Goal: Task Accomplishment & Management: Manage account settings

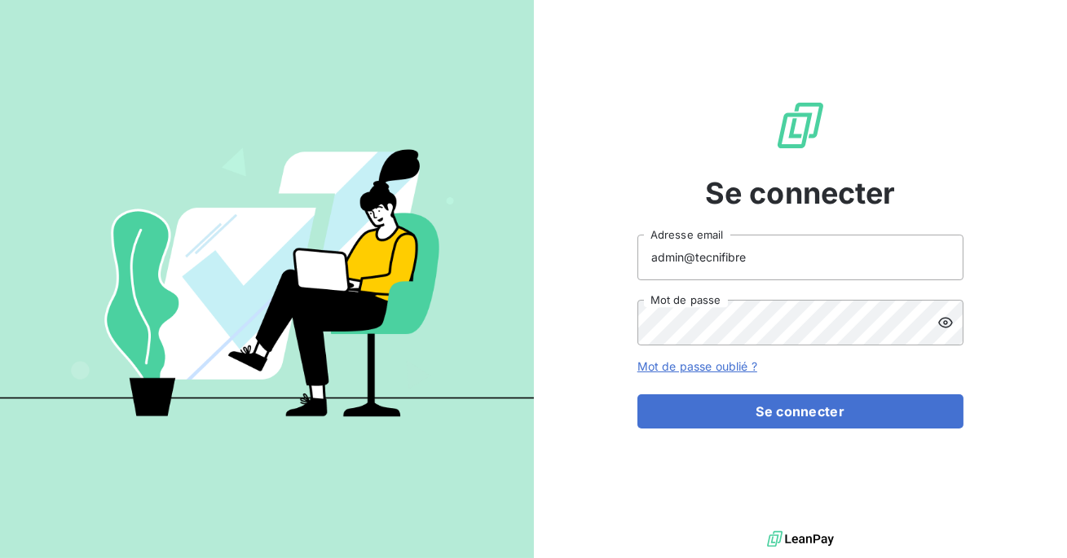
click at [752, 262] on input "admin@tecnifibre" at bounding box center [800, 258] width 326 height 46
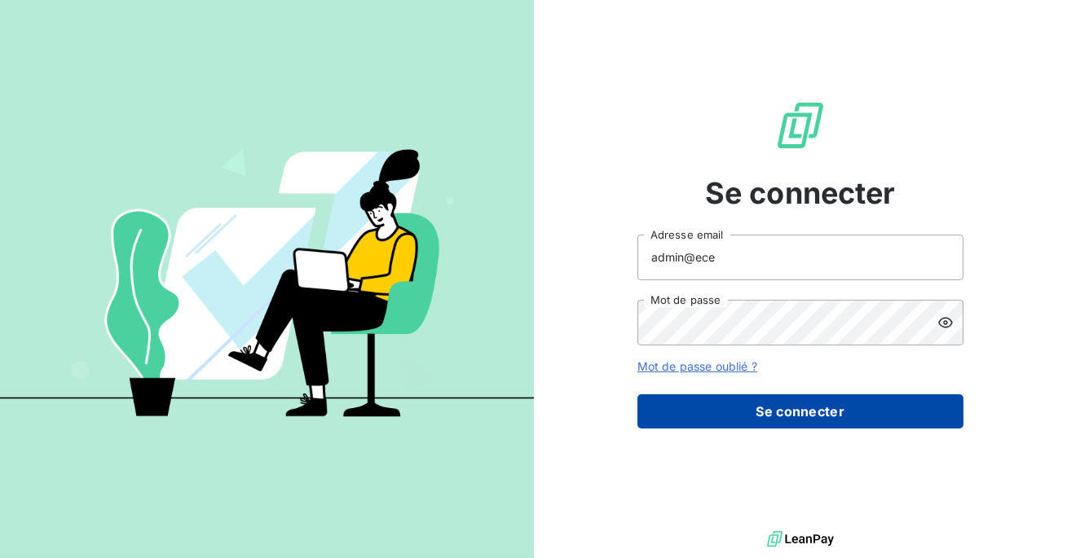
type input "admin@ece"
click at [697, 412] on button "Se connecter" at bounding box center [800, 411] width 326 height 34
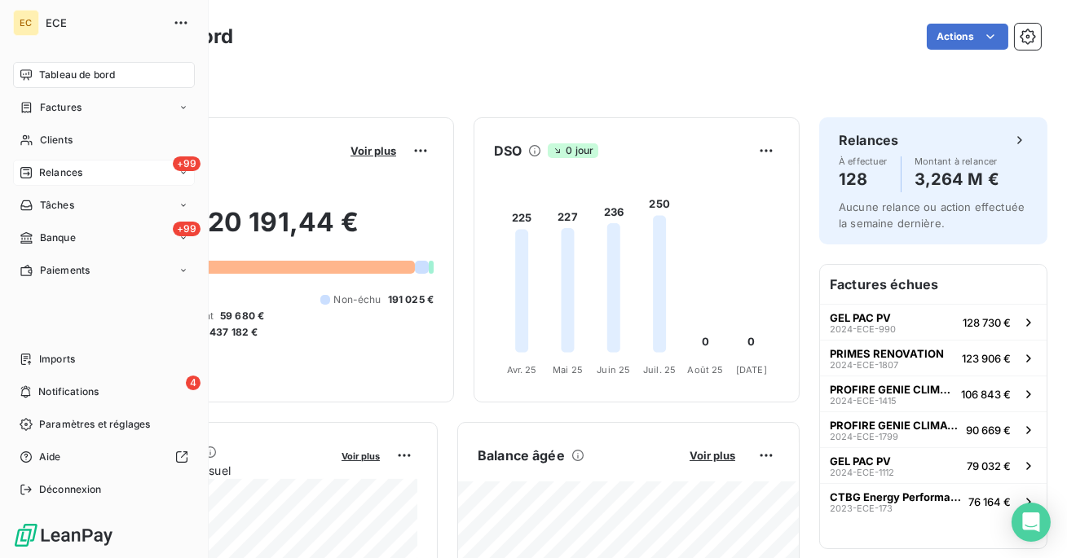
click at [66, 169] on span "Relances" at bounding box center [60, 172] width 43 height 15
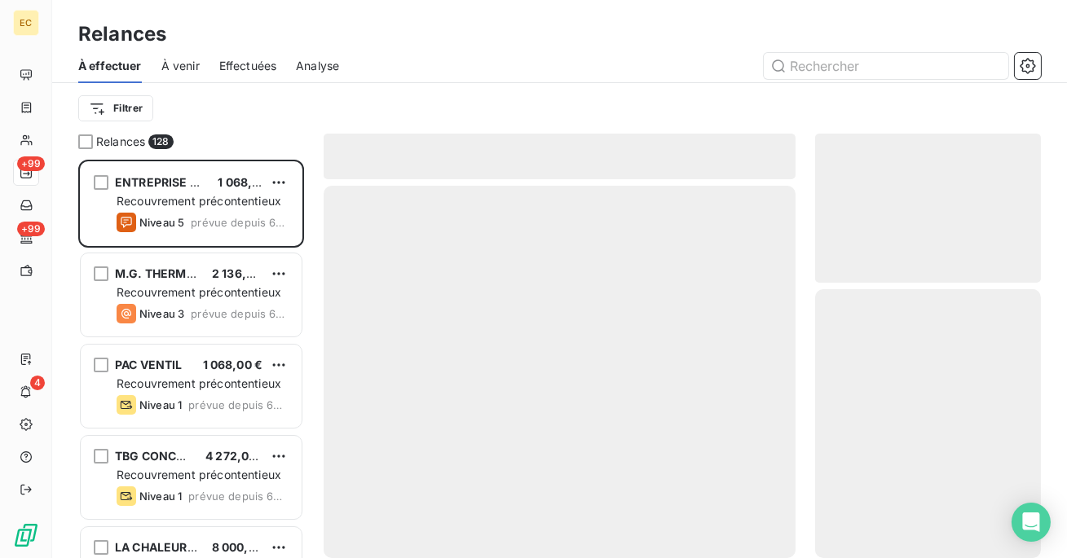
scroll to position [398, 226]
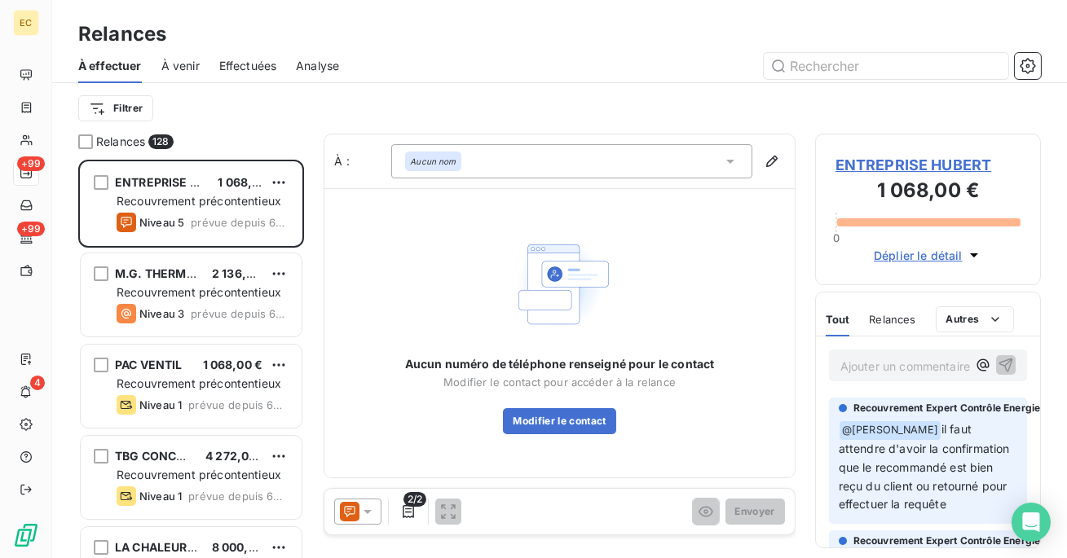
click at [255, 55] on div "Effectuées" at bounding box center [248, 66] width 58 height 34
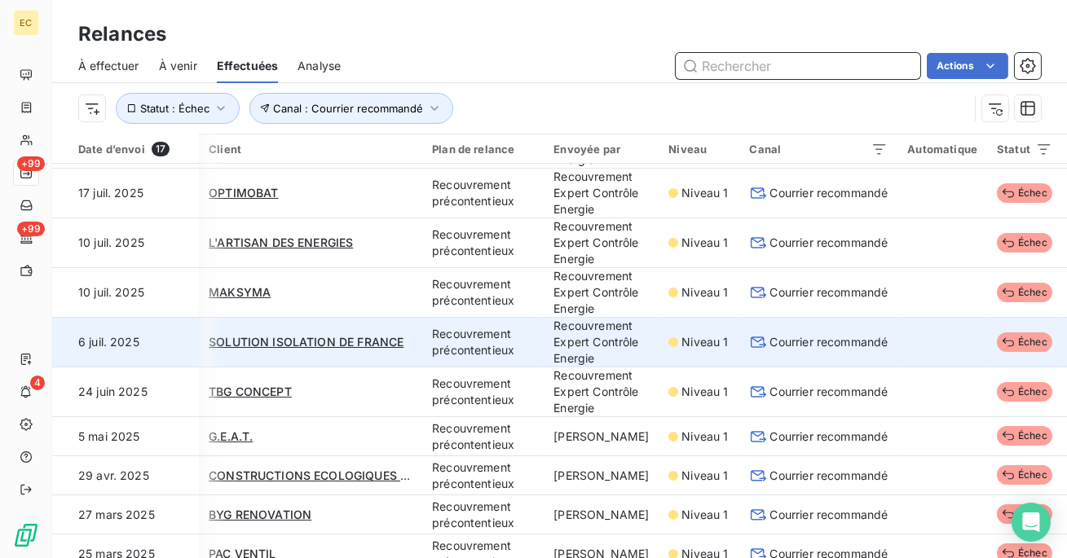
scroll to position [45, 60]
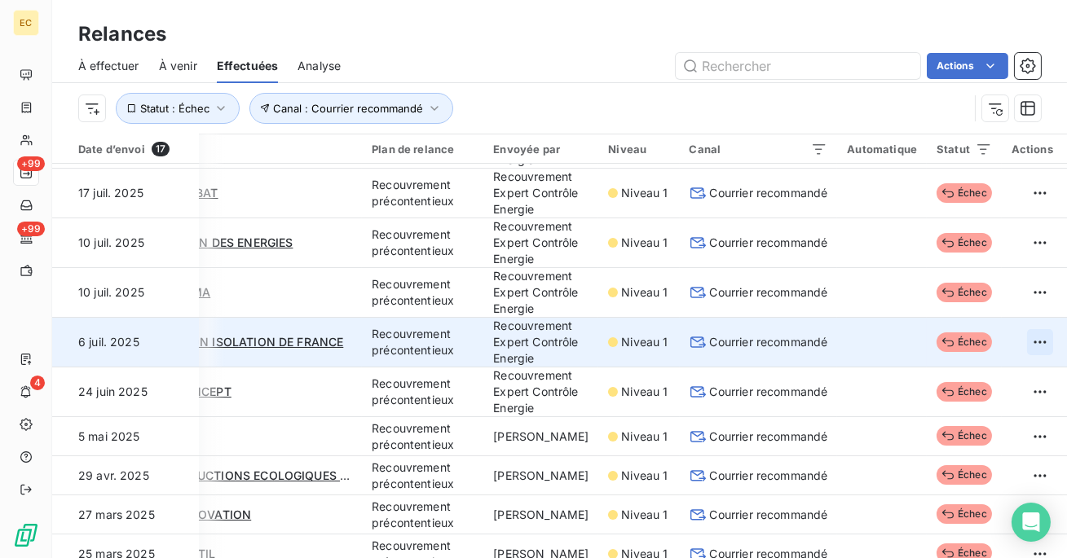
click at [1018, 409] on html "EC +99 +99 4 Relances À effectuer À venir Effectuées Analyse Actions Canal : Co…" at bounding box center [533, 279] width 1067 height 558
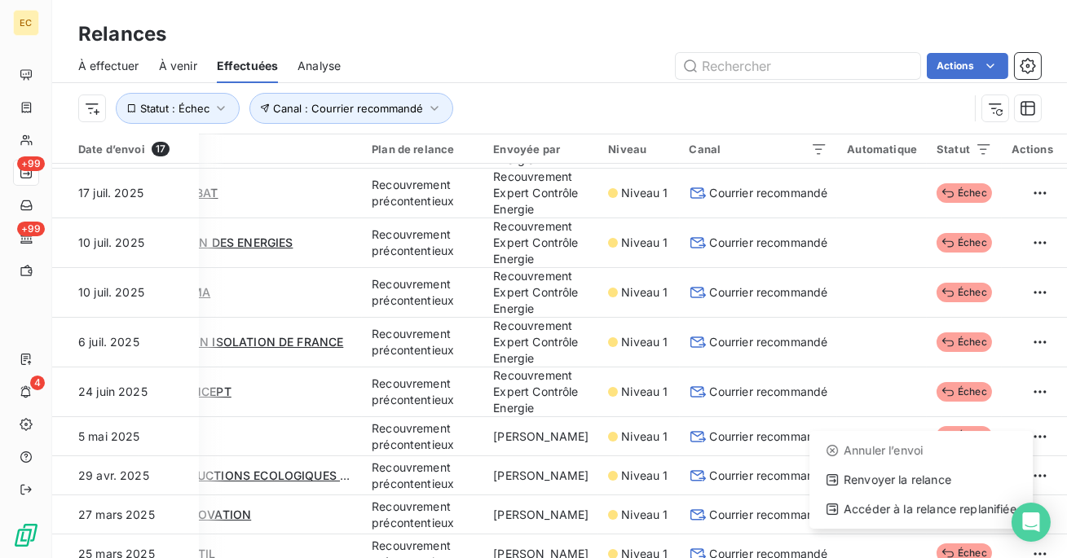
click at [816, 428] on html "EC +99 +99 4 Relances À effectuer À venir Effectuées Analyse Actions Canal : Co…" at bounding box center [533, 279] width 1067 height 558
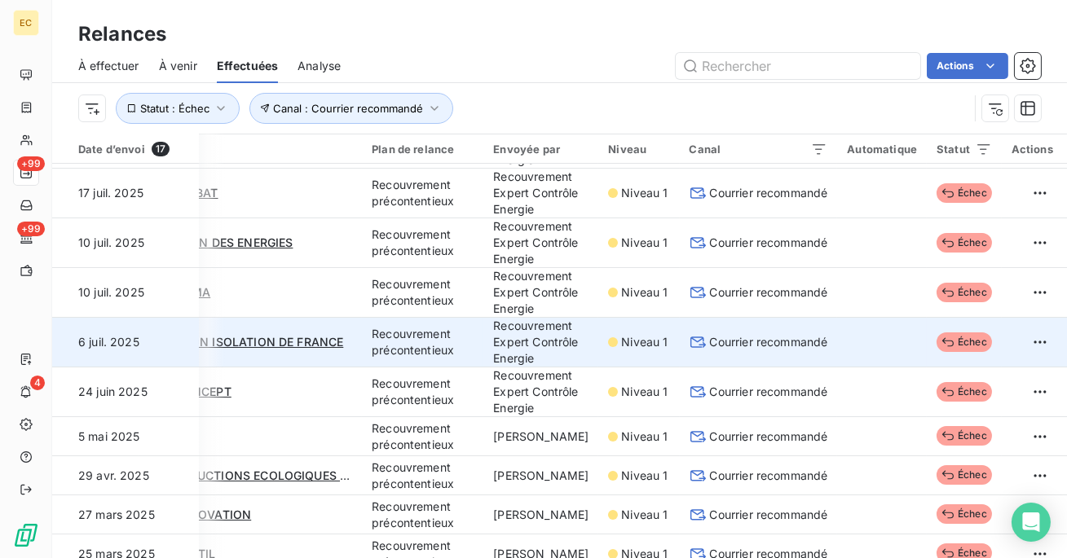
click at [784, 350] on span "Courrier recommandé" at bounding box center [769, 342] width 118 height 16
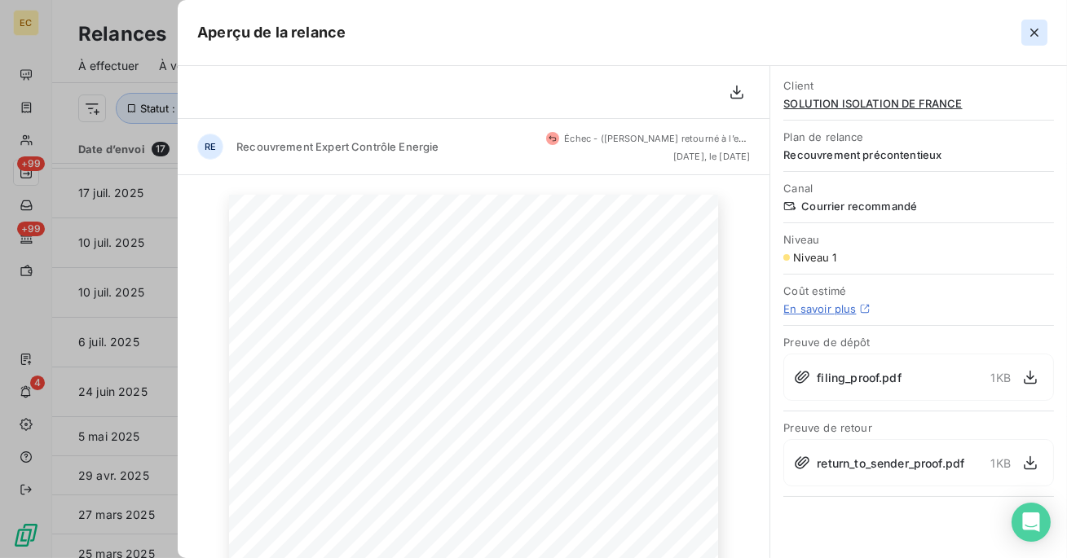
click at [1030, 40] on icon "button" at bounding box center [1034, 32] width 16 height 16
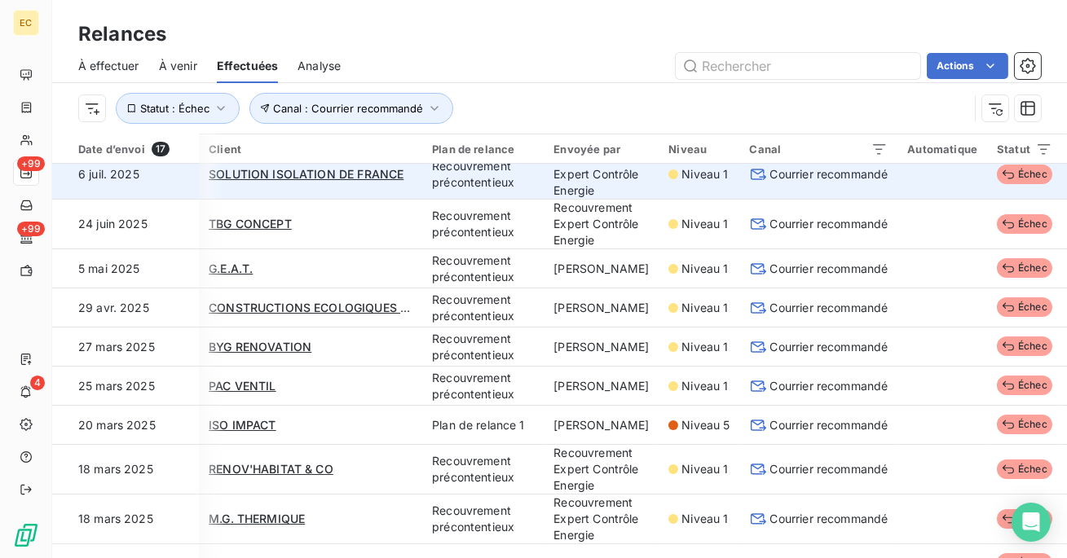
scroll to position [213, 60]
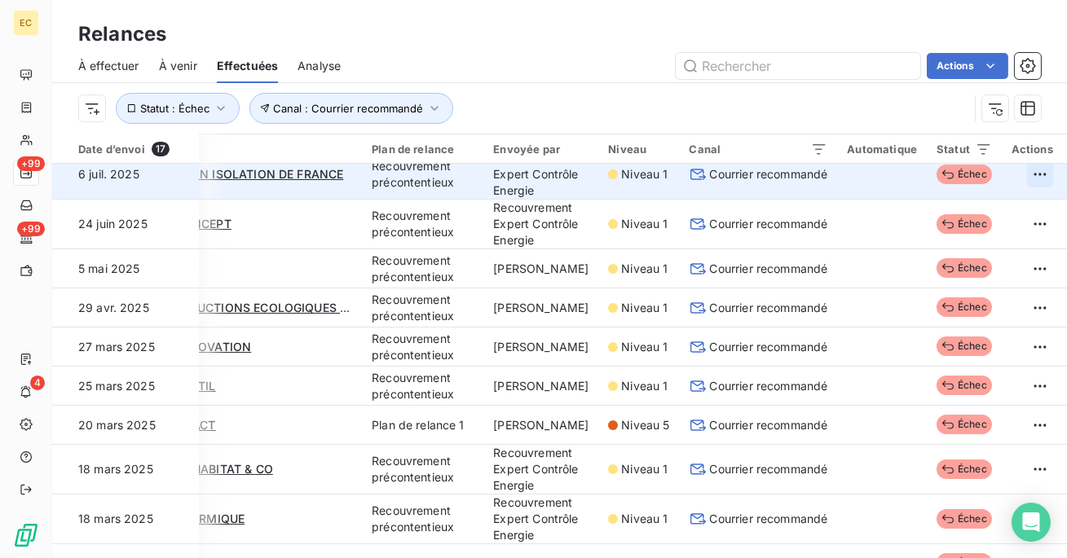
click at [1026, 245] on html "EC +99 +99 4 Relances À effectuer À venir Effectuées Analyse Actions Canal : Co…" at bounding box center [533, 279] width 1067 height 558
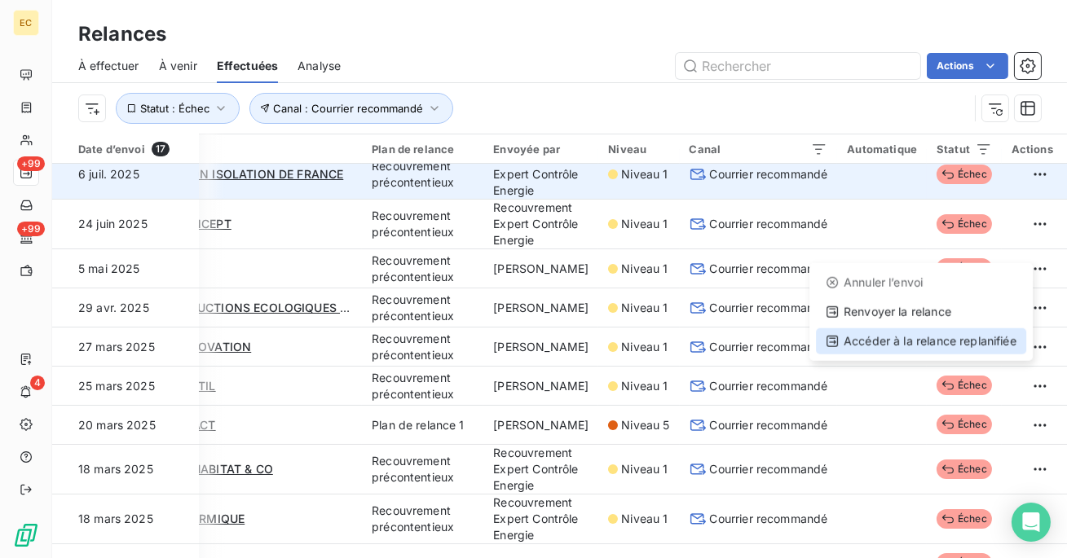
click at [949, 341] on div "Accéder à la relance replanifiée" at bounding box center [921, 341] width 210 height 26
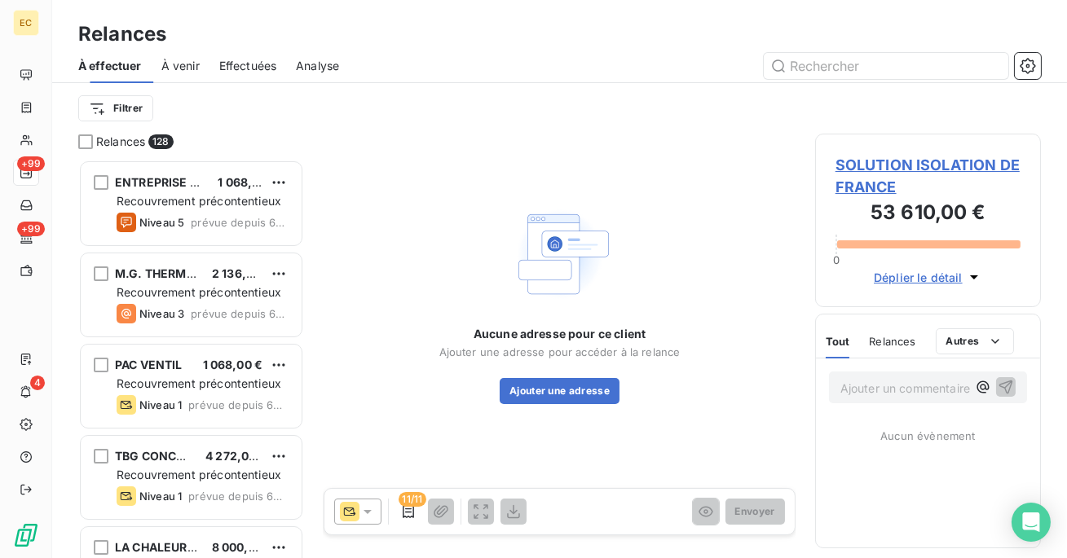
scroll to position [398, 226]
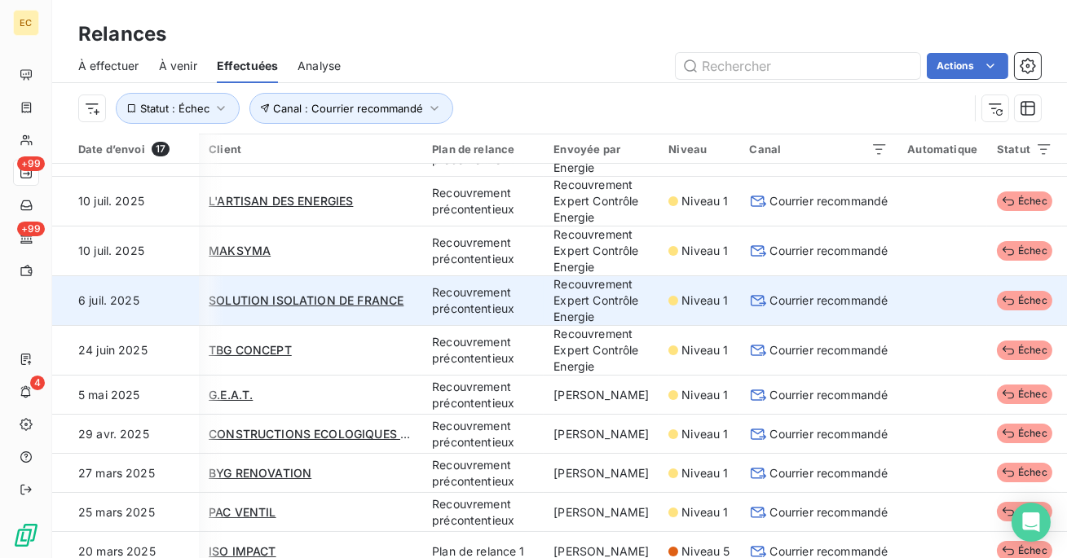
scroll to position [86, 60]
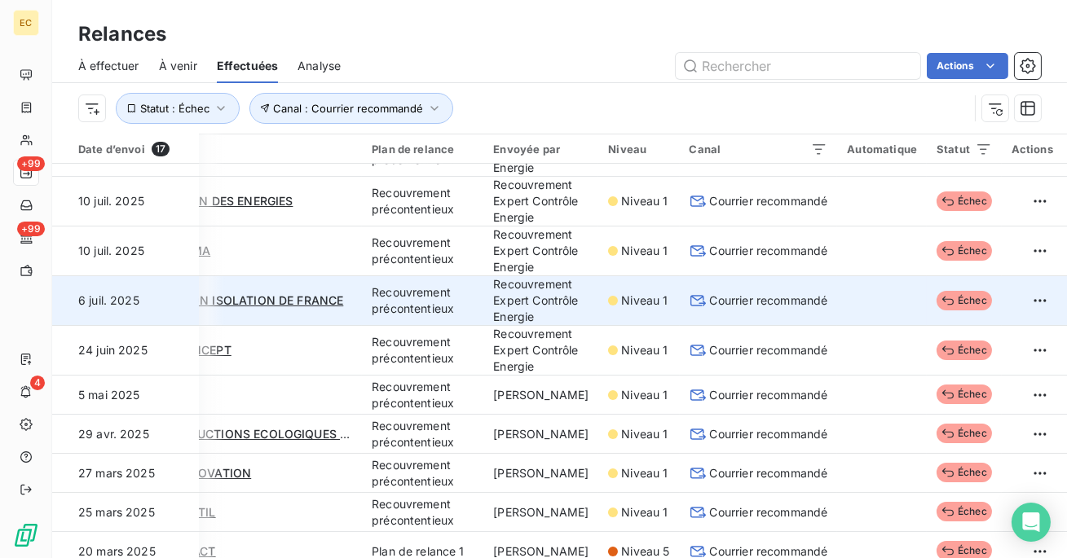
click at [715, 326] on td "Courrier recommandé" at bounding box center [759, 301] width 158 height 50
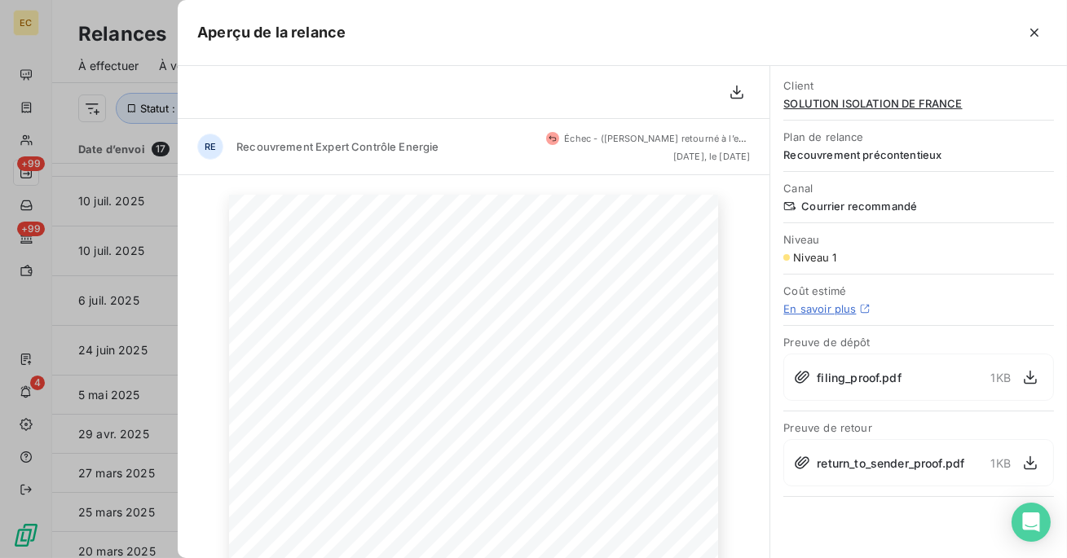
click at [875, 464] on span "return_to_sender_proof.pdf" at bounding box center [889, 463] width 147 height 17
click at [866, 379] on span "filing_proof.pdf" at bounding box center [858, 377] width 84 height 17
click at [1025, 377] on icon "button" at bounding box center [1030, 377] width 16 height 16
click at [1031, 40] on icon "button" at bounding box center [1034, 32] width 16 height 16
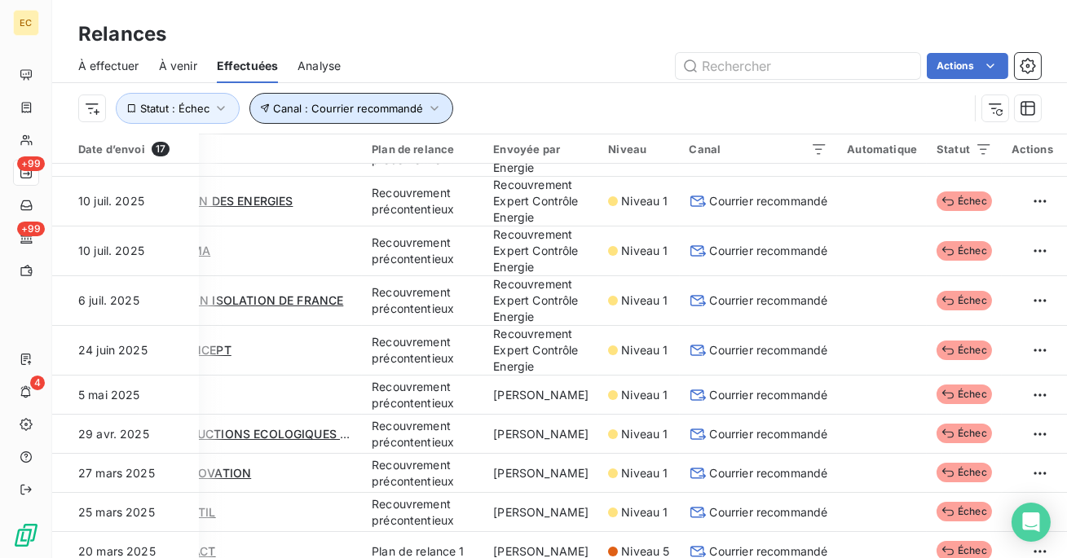
click at [383, 109] on span "Canal : Courrier recommandé" at bounding box center [348, 108] width 150 height 13
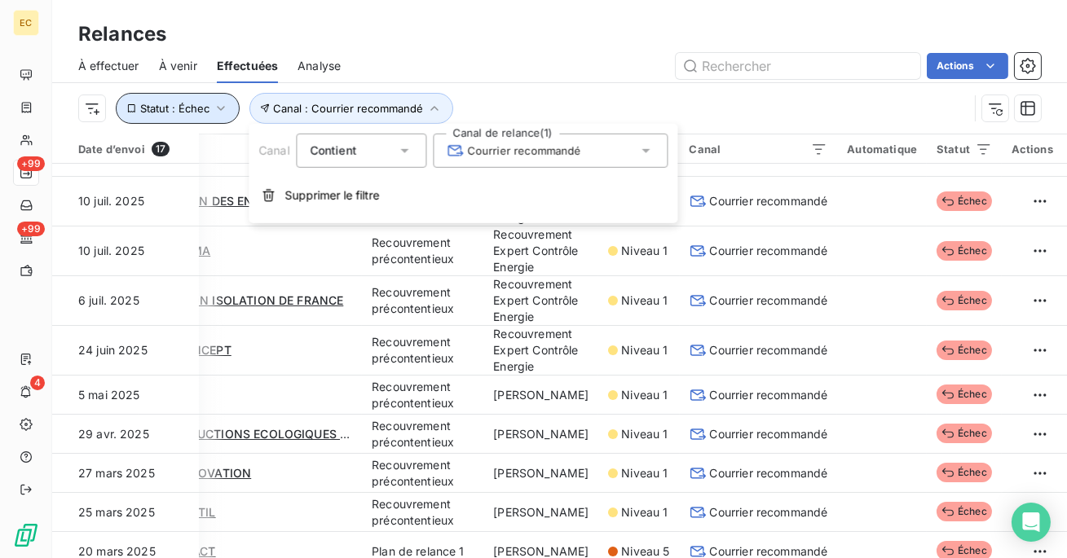
click at [205, 116] on button "Statut : Échec" at bounding box center [178, 108] width 124 height 31
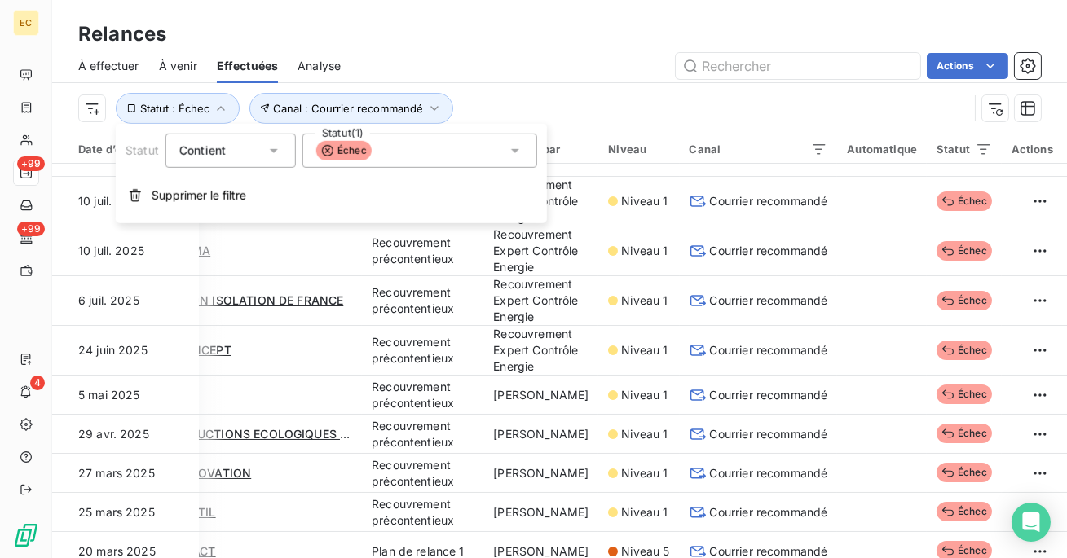
click at [414, 155] on div "Échec" at bounding box center [419, 151] width 235 height 34
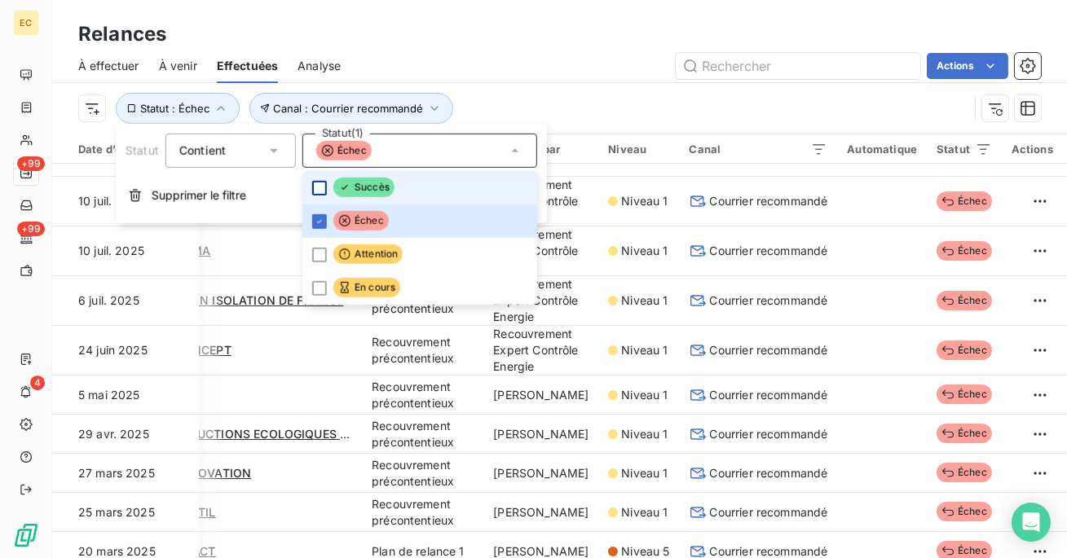
click at [312, 192] on div at bounding box center [319, 187] width 15 height 15
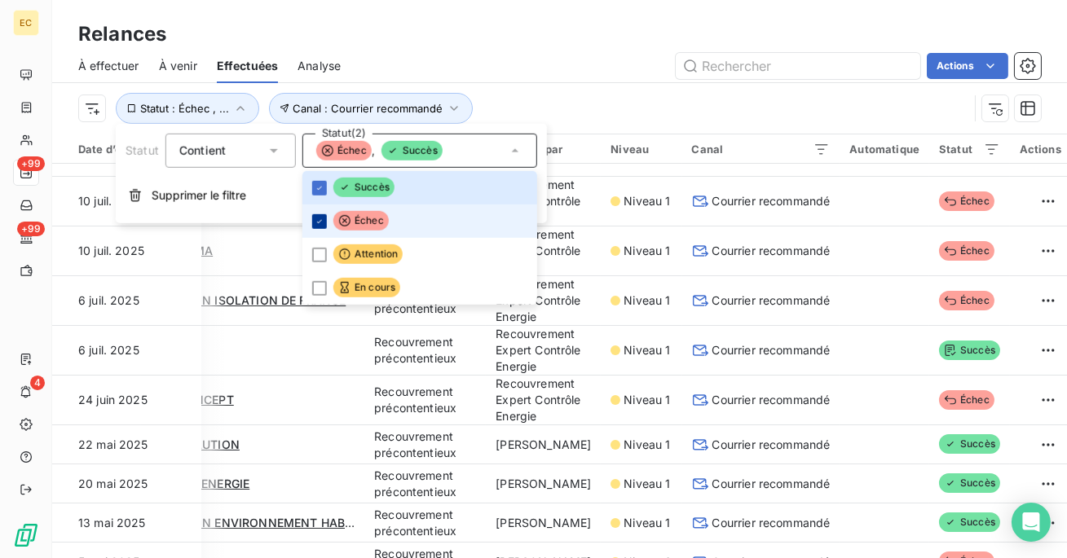
click at [318, 219] on icon at bounding box center [320, 221] width 10 height 10
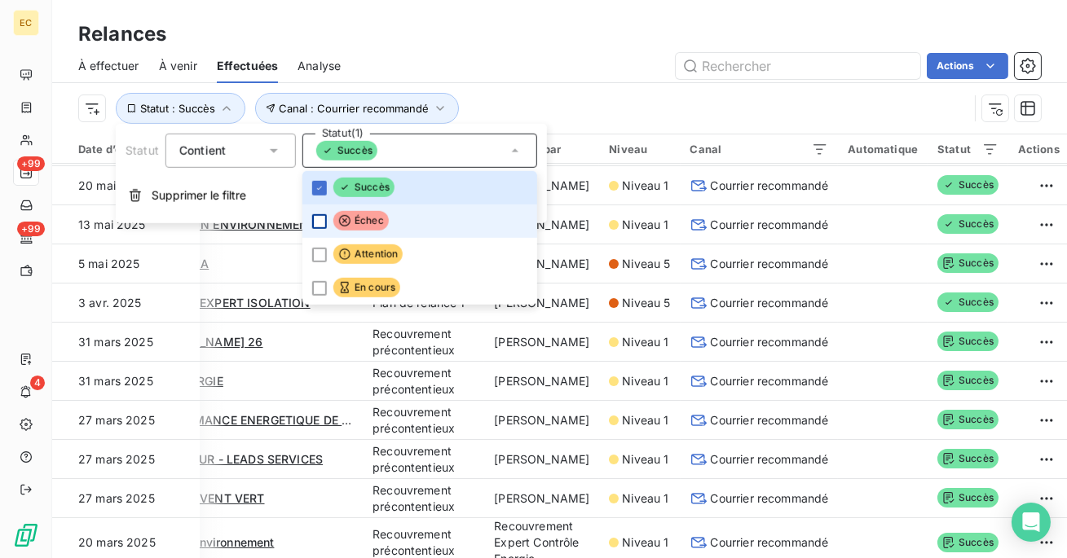
click at [543, 71] on div "Actions" at bounding box center [700, 66] width 680 height 26
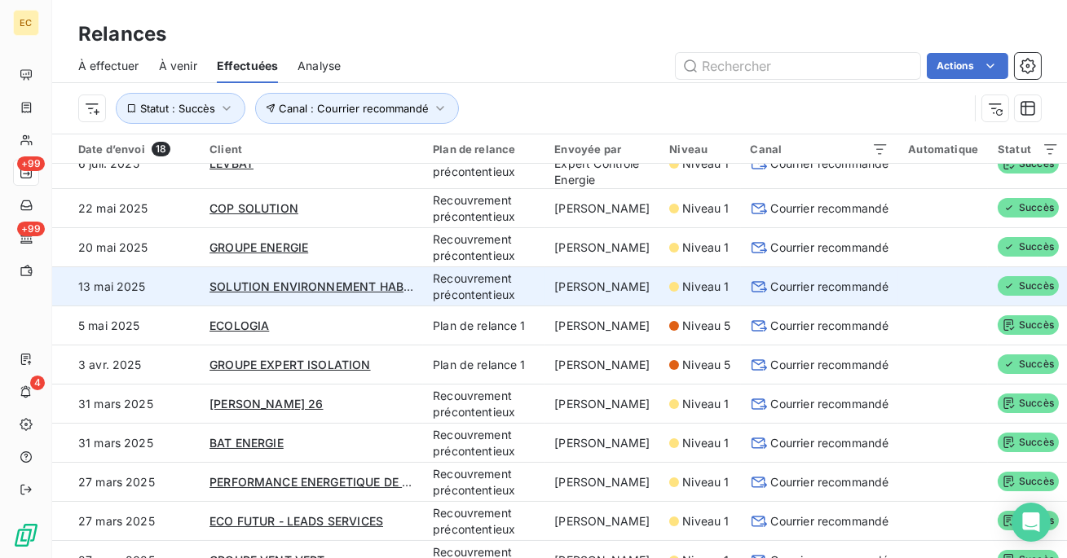
scroll to position [26, 0]
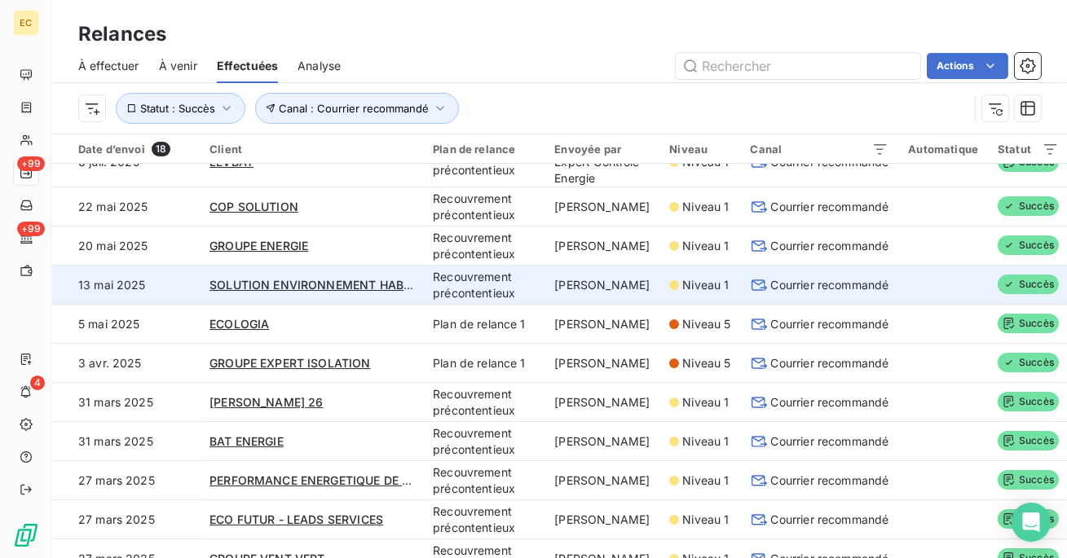
click at [618, 305] on td "[PERSON_NAME]" at bounding box center [601, 285] width 115 height 39
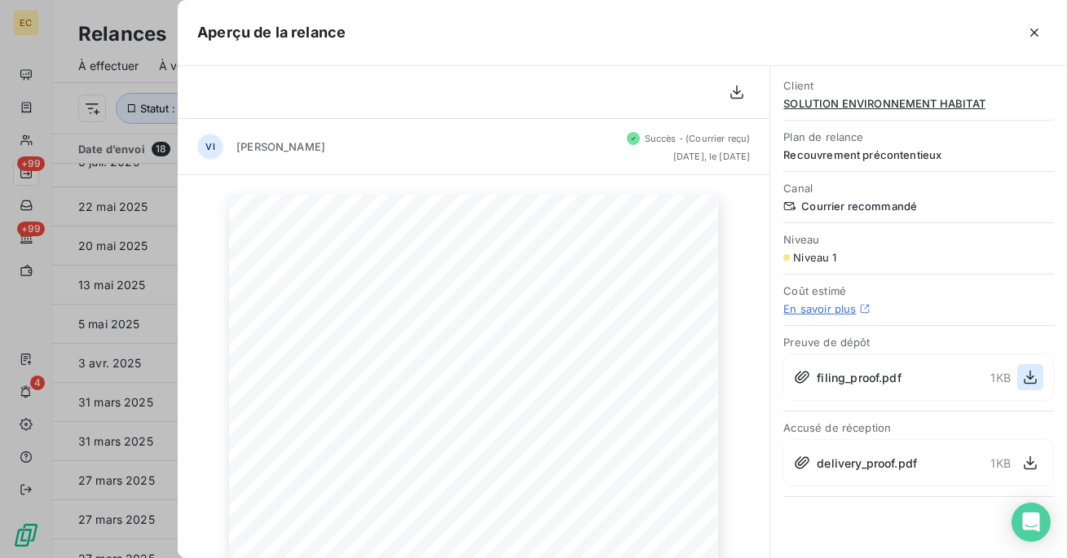
click at [1022, 372] on icon "button" at bounding box center [1030, 377] width 16 height 16
click at [1035, 36] on icon "button" at bounding box center [1034, 32] width 16 height 16
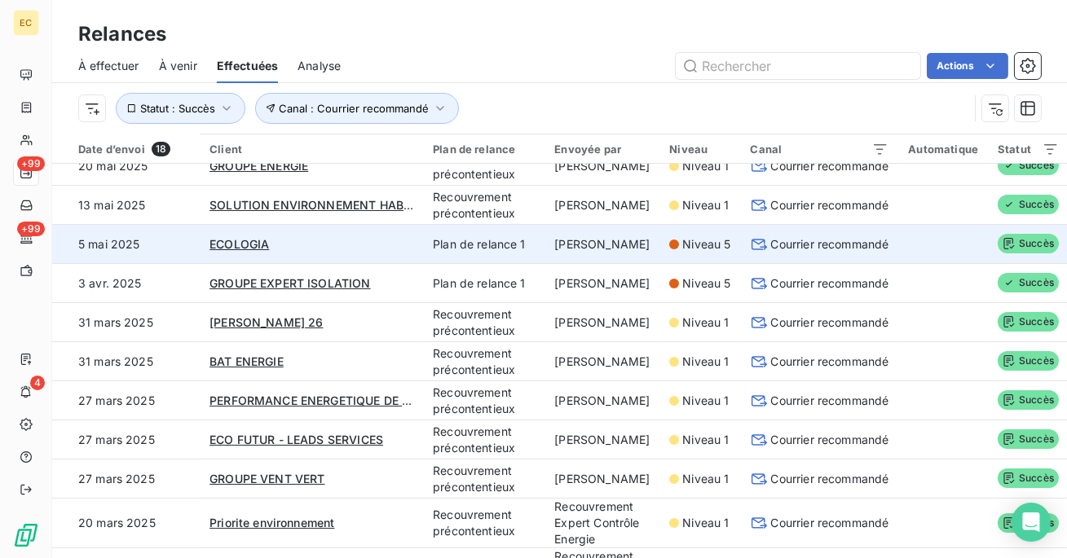
scroll to position [108, 0]
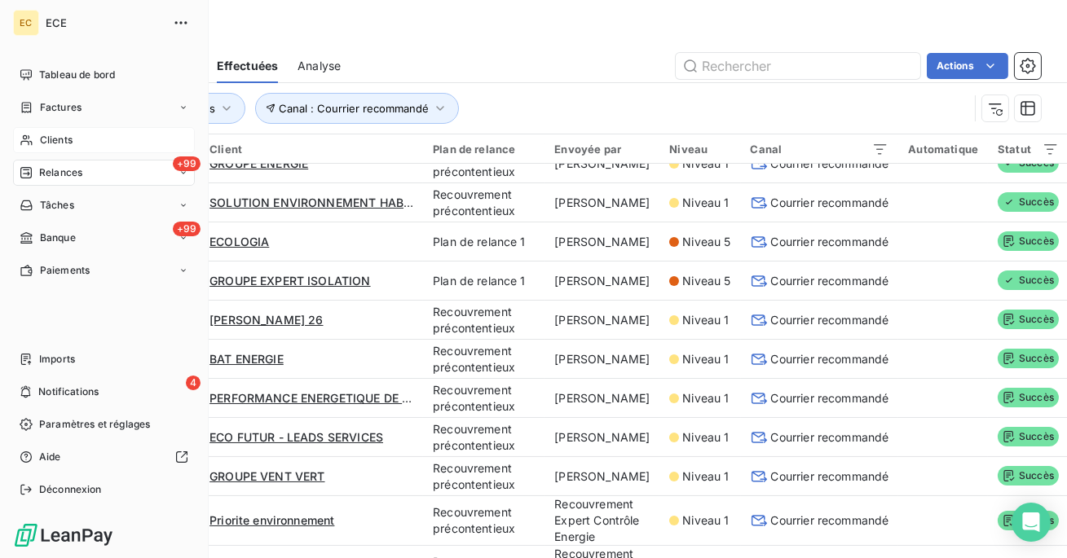
click at [45, 139] on span "Clients" at bounding box center [56, 140] width 33 height 15
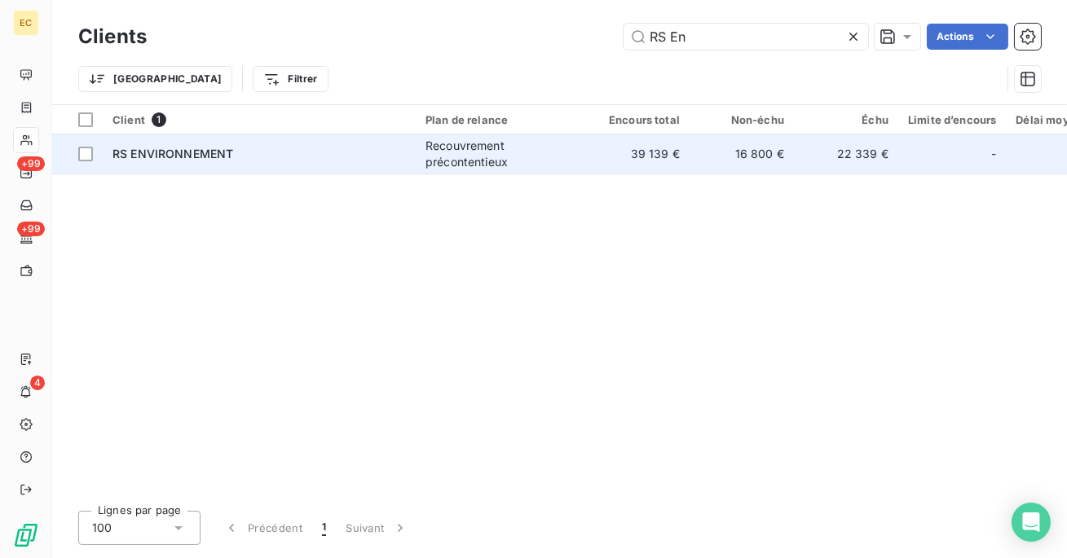
type input "RS En"
click at [647, 148] on td "39 139 €" at bounding box center [637, 153] width 104 height 39
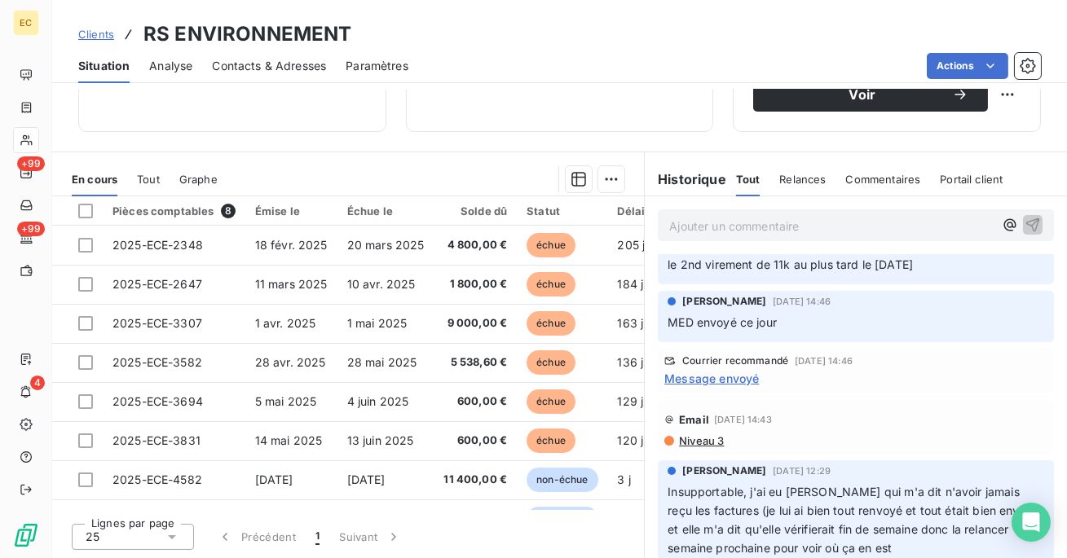
scroll to position [192, 0]
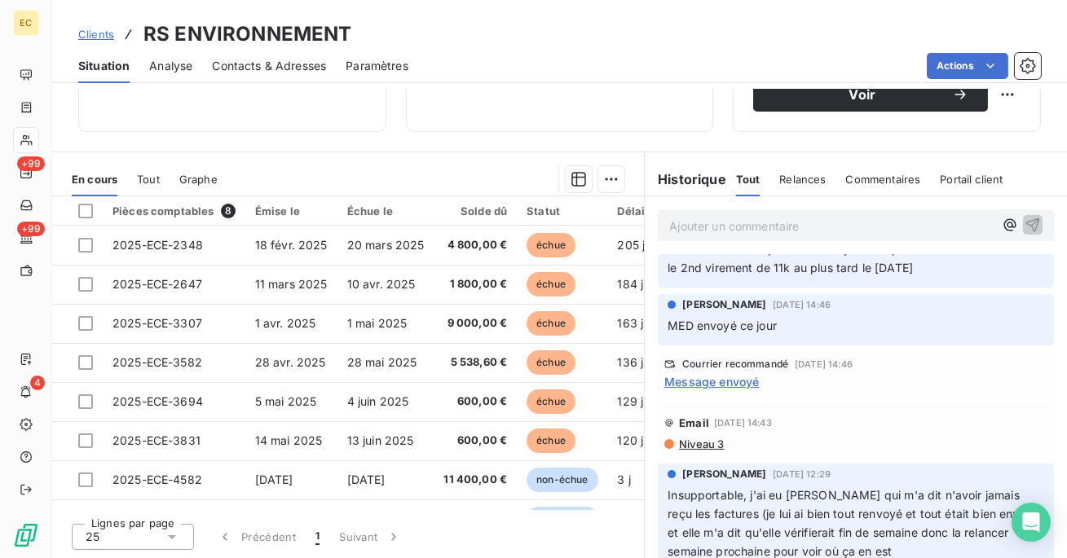
click at [728, 379] on span "Message envoyé" at bounding box center [711, 381] width 95 height 17
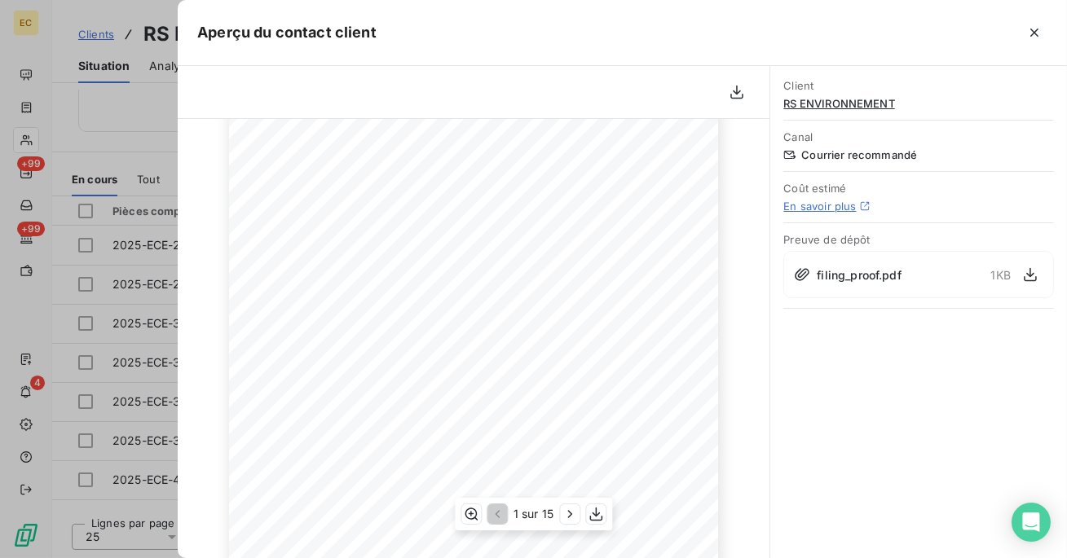
scroll to position [286, 0]
click at [575, 512] on icon "button" at bounding box center [569, 514] width 16 height 16
click at [1032, 24] on icon "button" at bounding box center [1034, 32] width 16 height 16
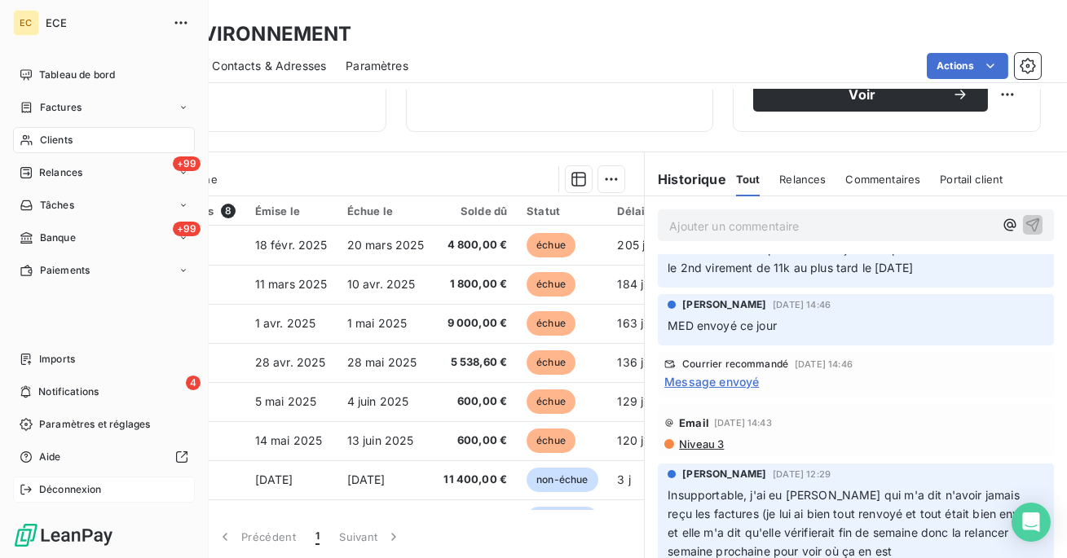
click at [24, 492] on icon at bounding box center [26, 489] width 13 height 13
